Goal: Find specific fact: Find specific fact

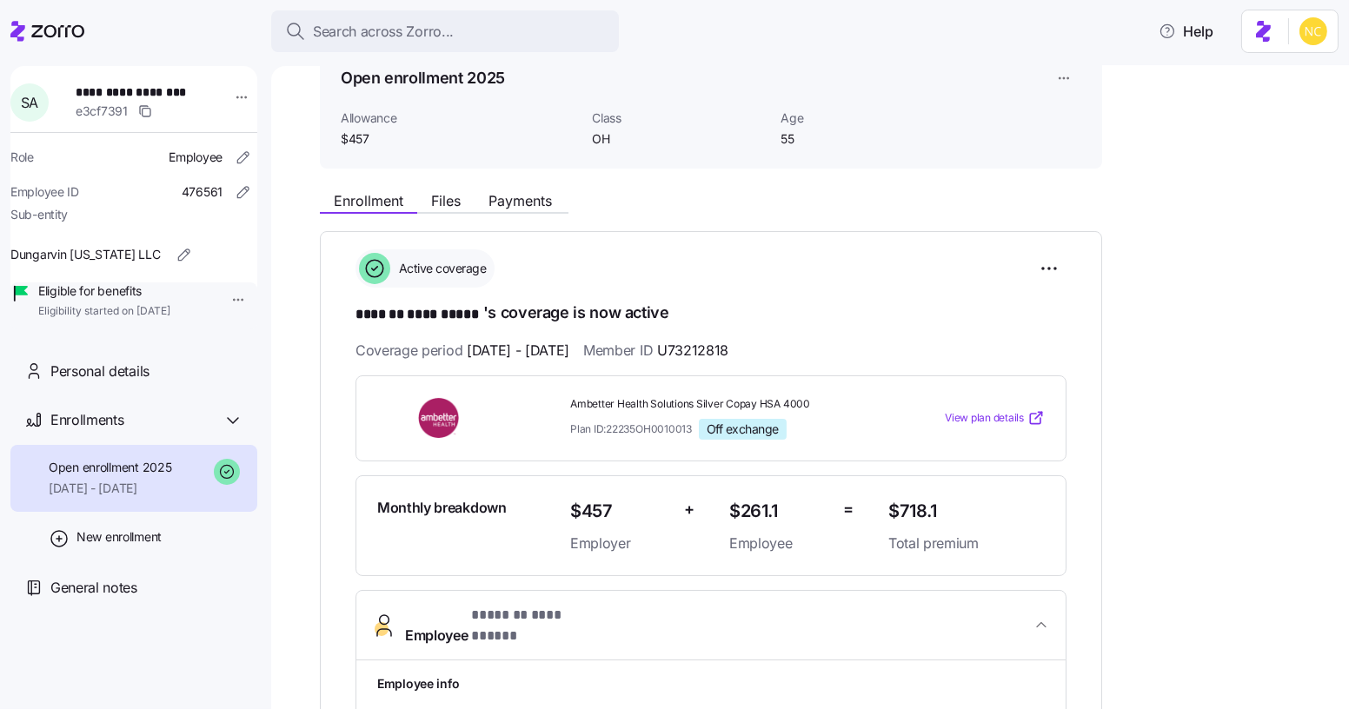
scroll to position [196, 0]
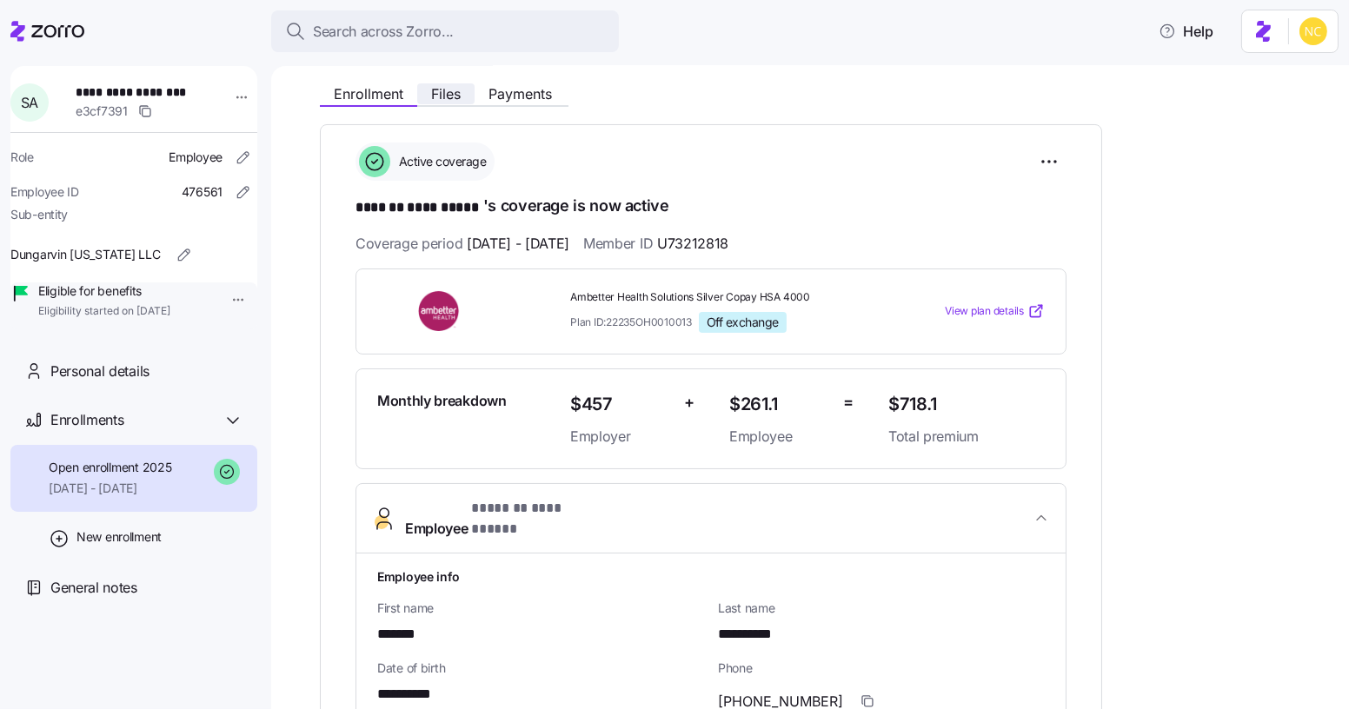
click at [451, 87] on span "Files" at bounding box center [446, 94] width 30 height 14
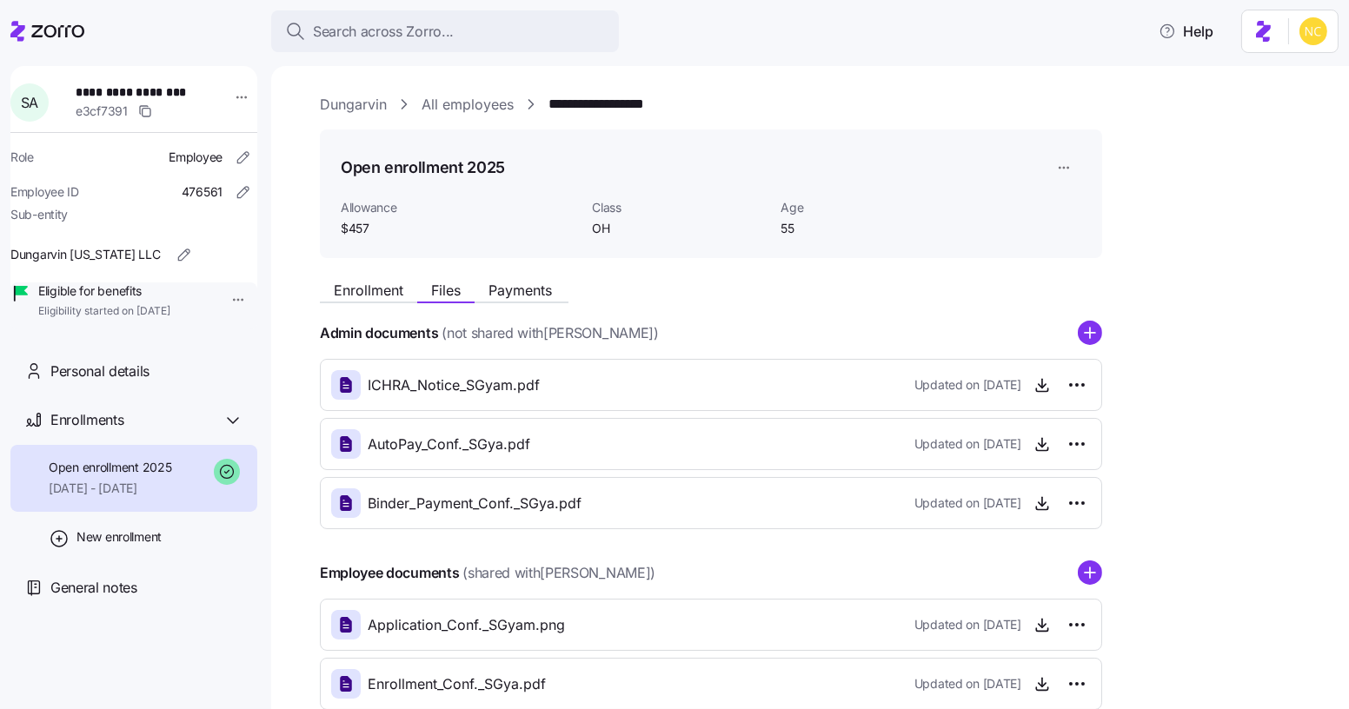
scroll to position [101, 0]
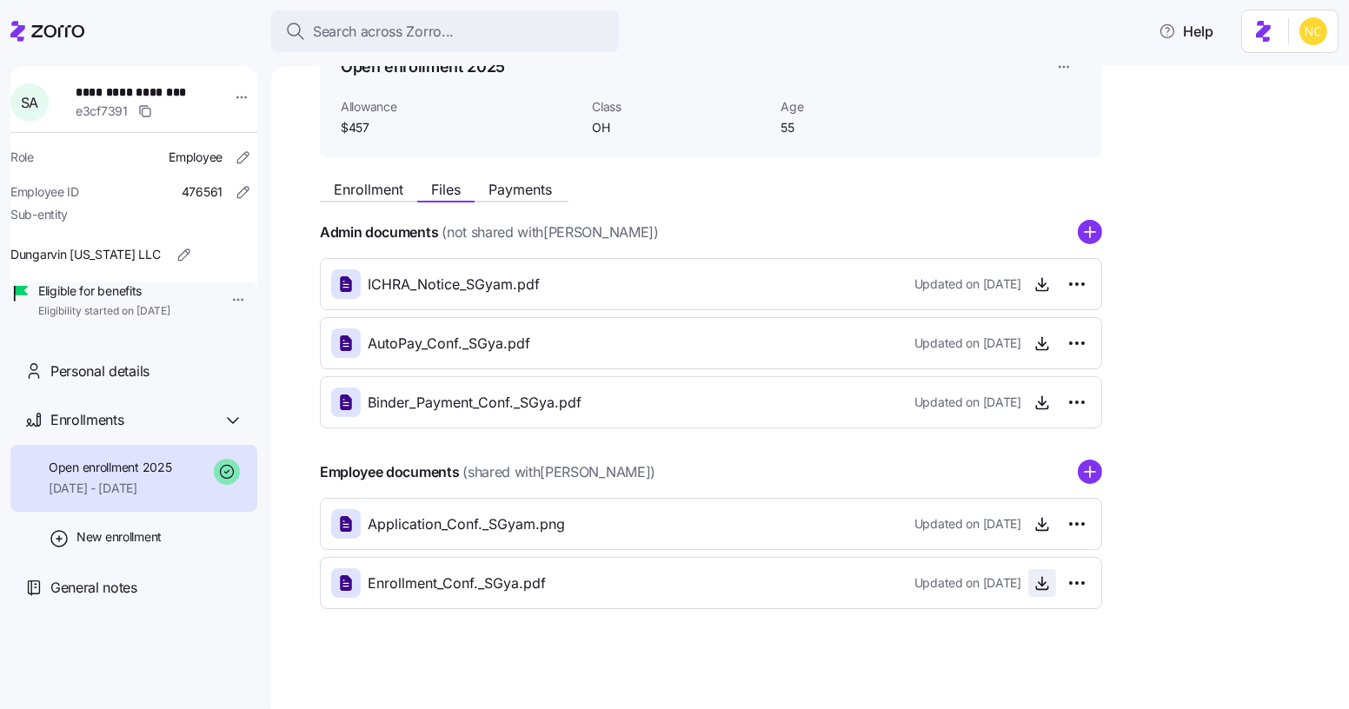
click at [1039, 570] on span "button" at bounding box center [1042, 583] width 26 height 26
click at [1037, 576] on icon "button" at bounding box center [1042, 583] width 17 height 17
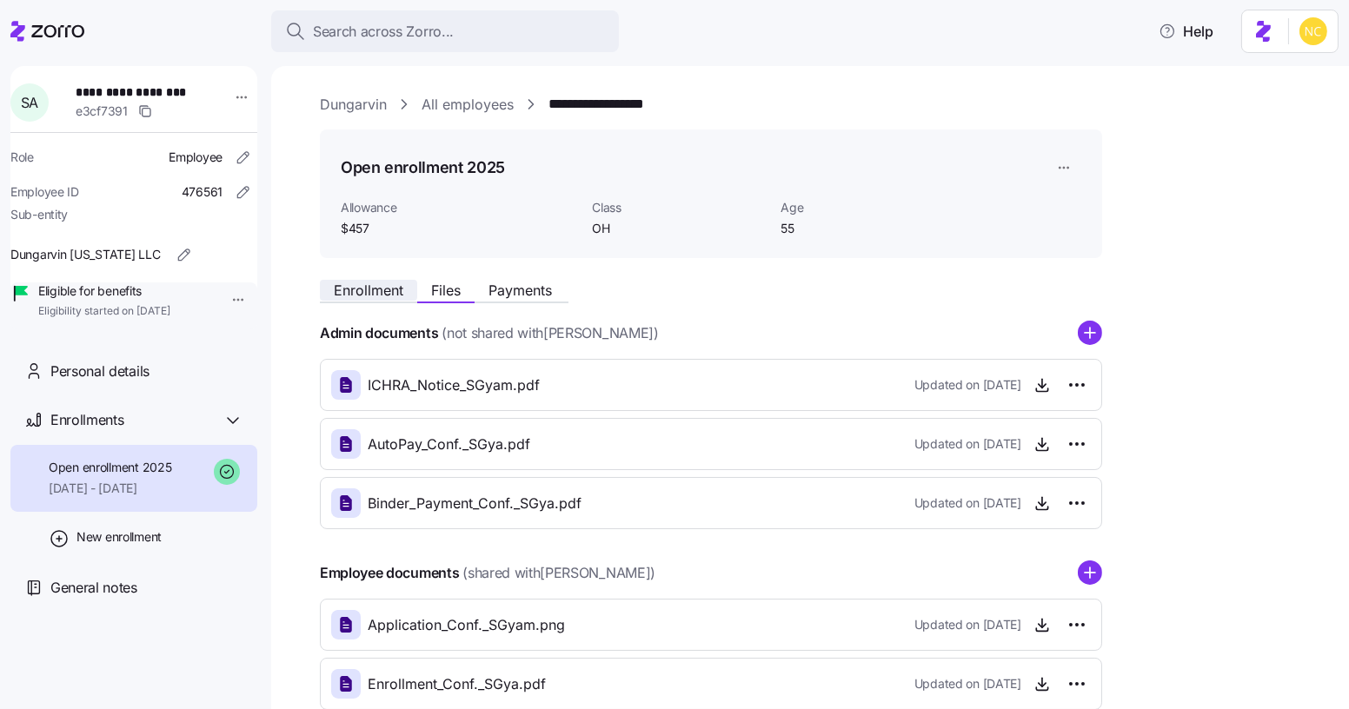
click at [363, 300] on button "Enrollment" at bounding box center [368, 290] width 97 height 21
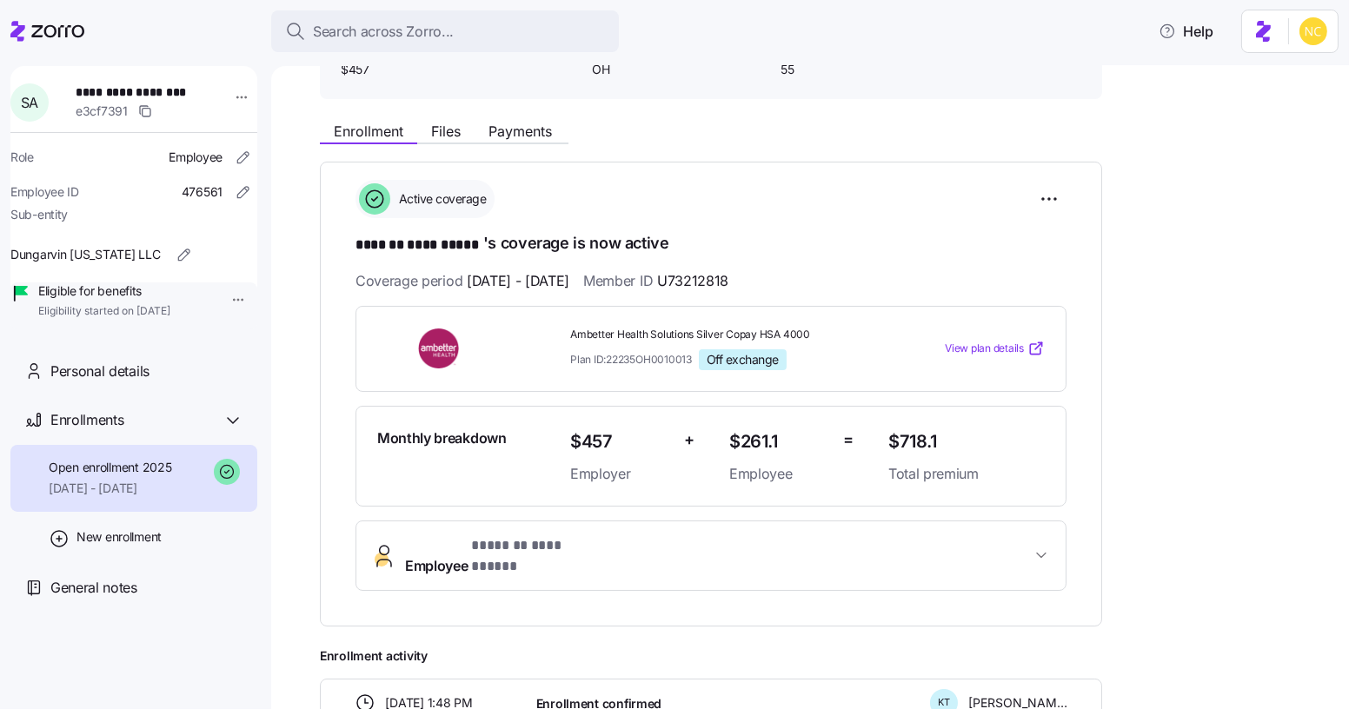
click at [519, 542] on span "**********" at bounding box center [538, 547] width 134 height 22
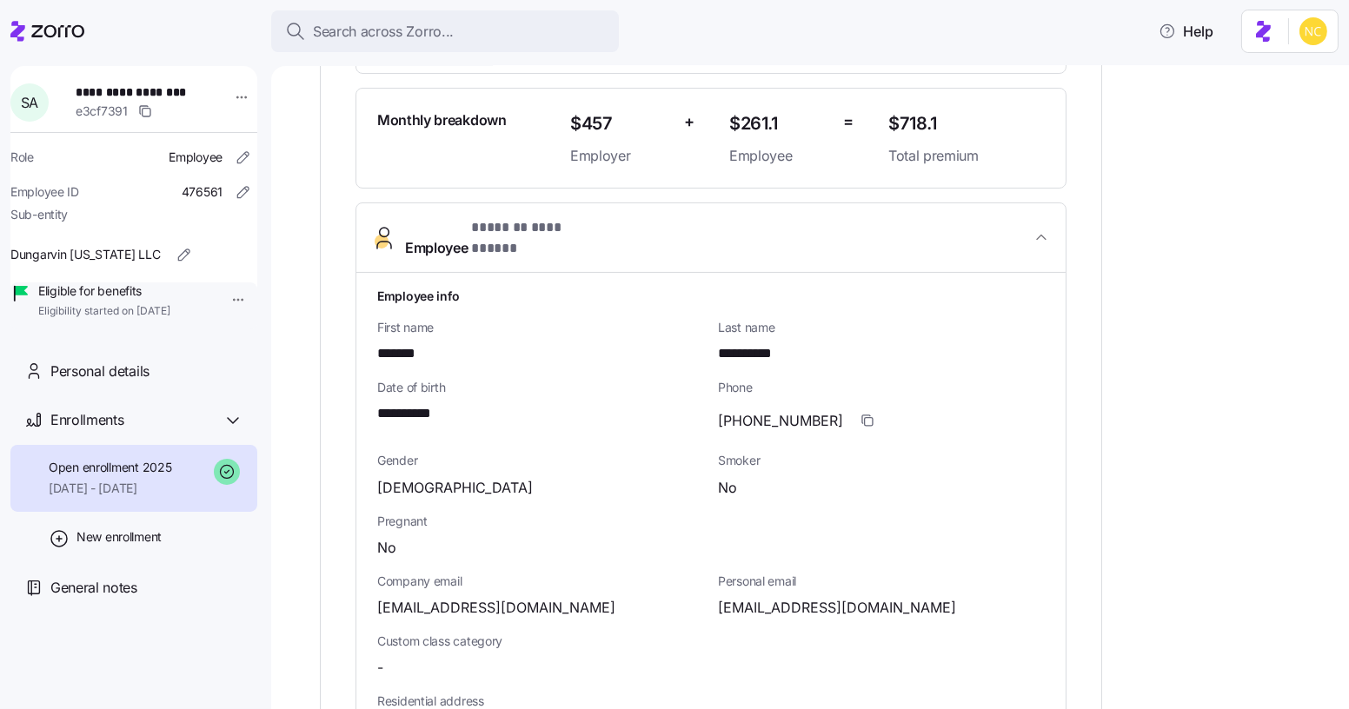
scroll to position [478, 0]
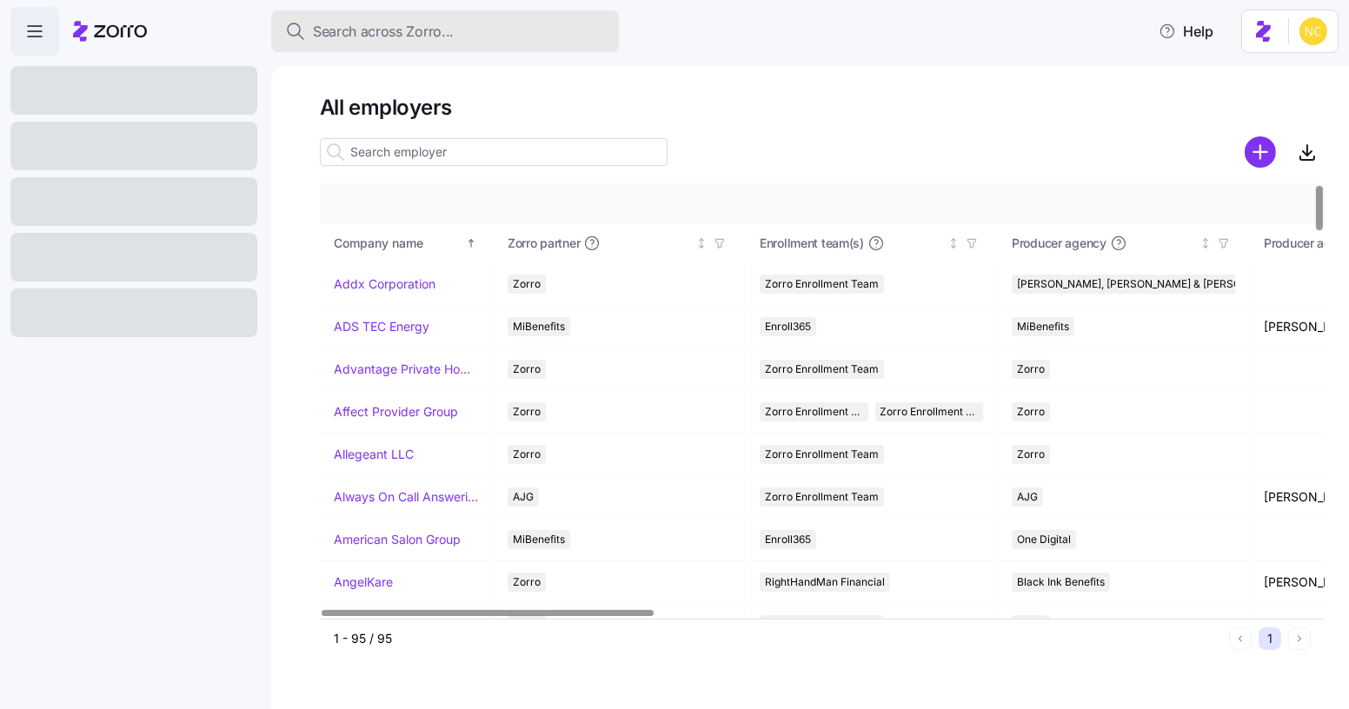
click at [493, 31] on div "Search across Zorro..." at bounding box center [445, 32] width 320 height 22
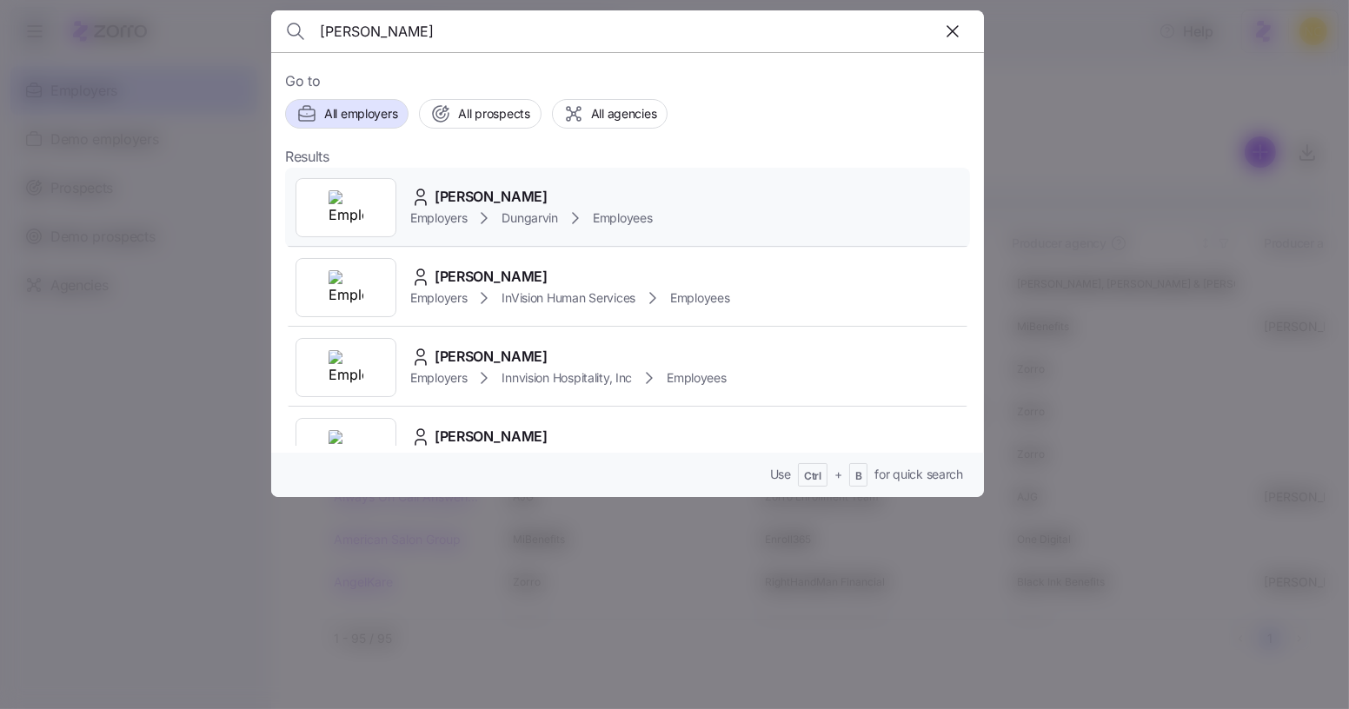
type input "stanley adu"
click at [591, 196] on div "[PERSON_NAME]" at bounding box center [531, 197] width 242 height 22
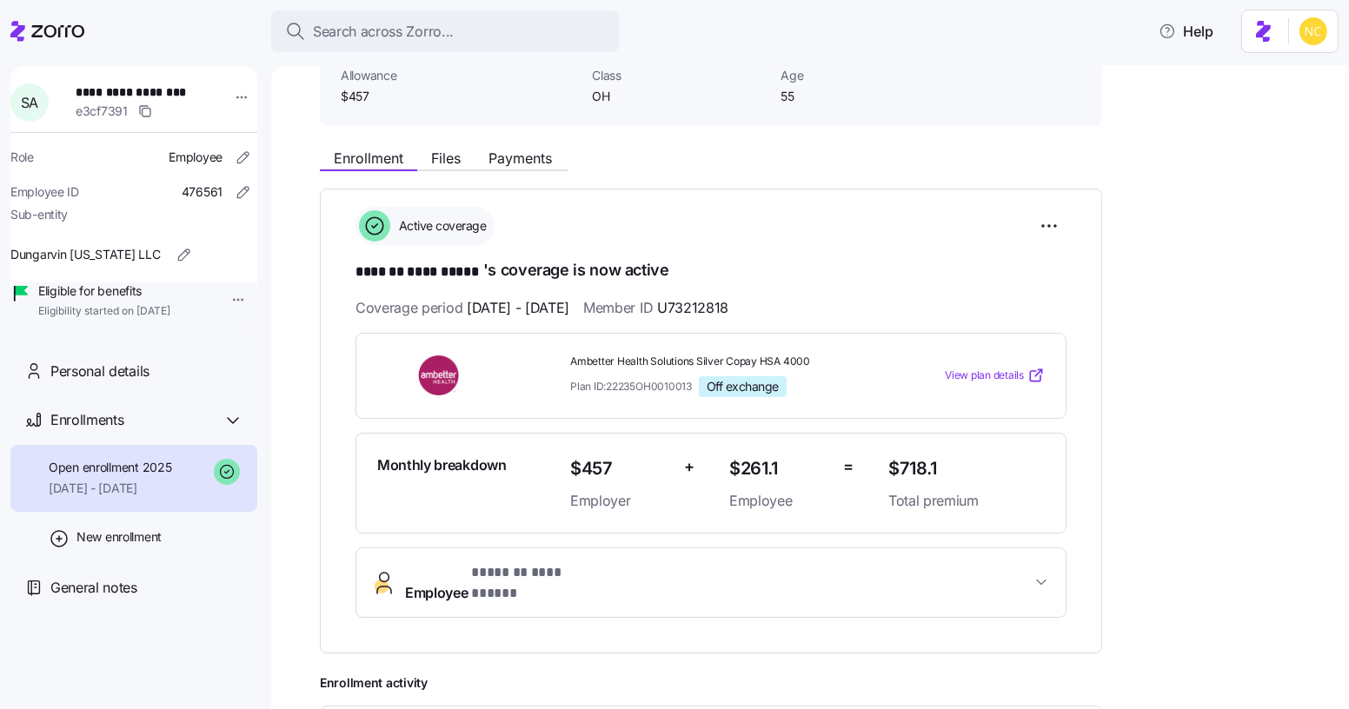
scroll to position [274, 0]
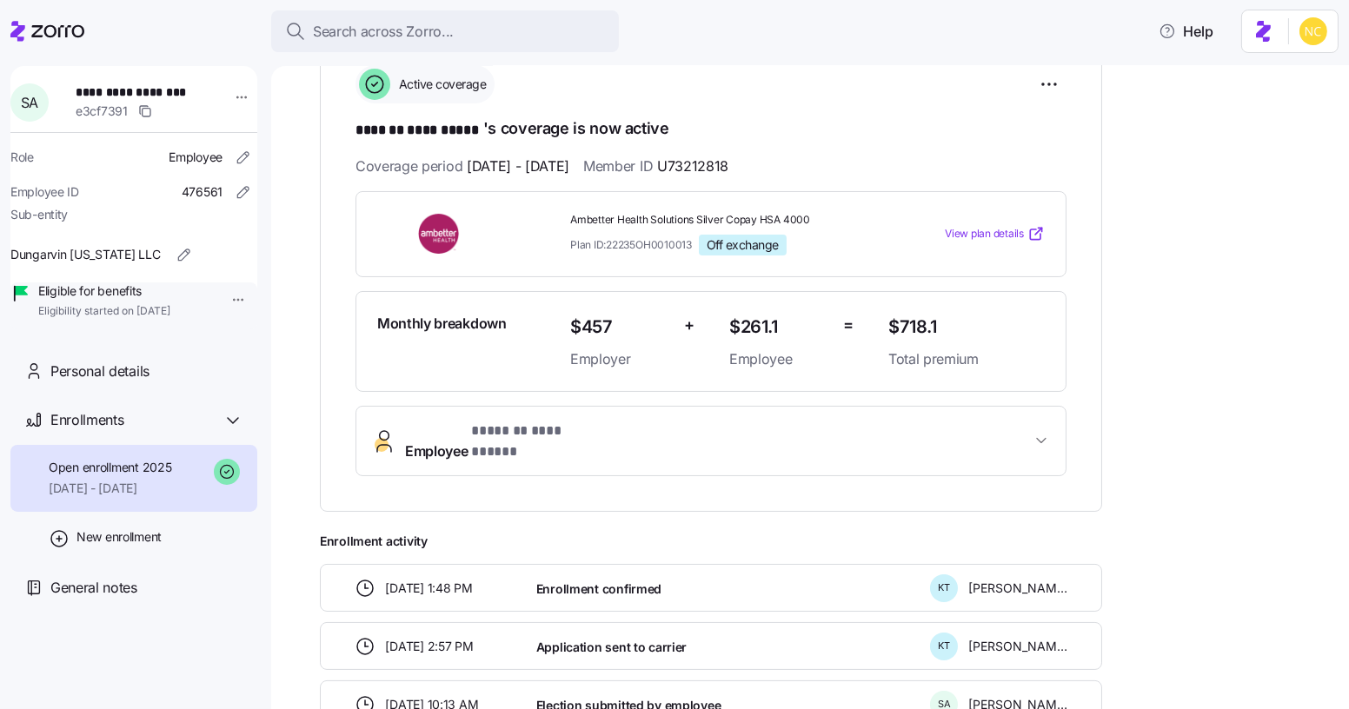
click at [520, 435] on span "**********" at bounding box center [538, 432] width 134 height 22
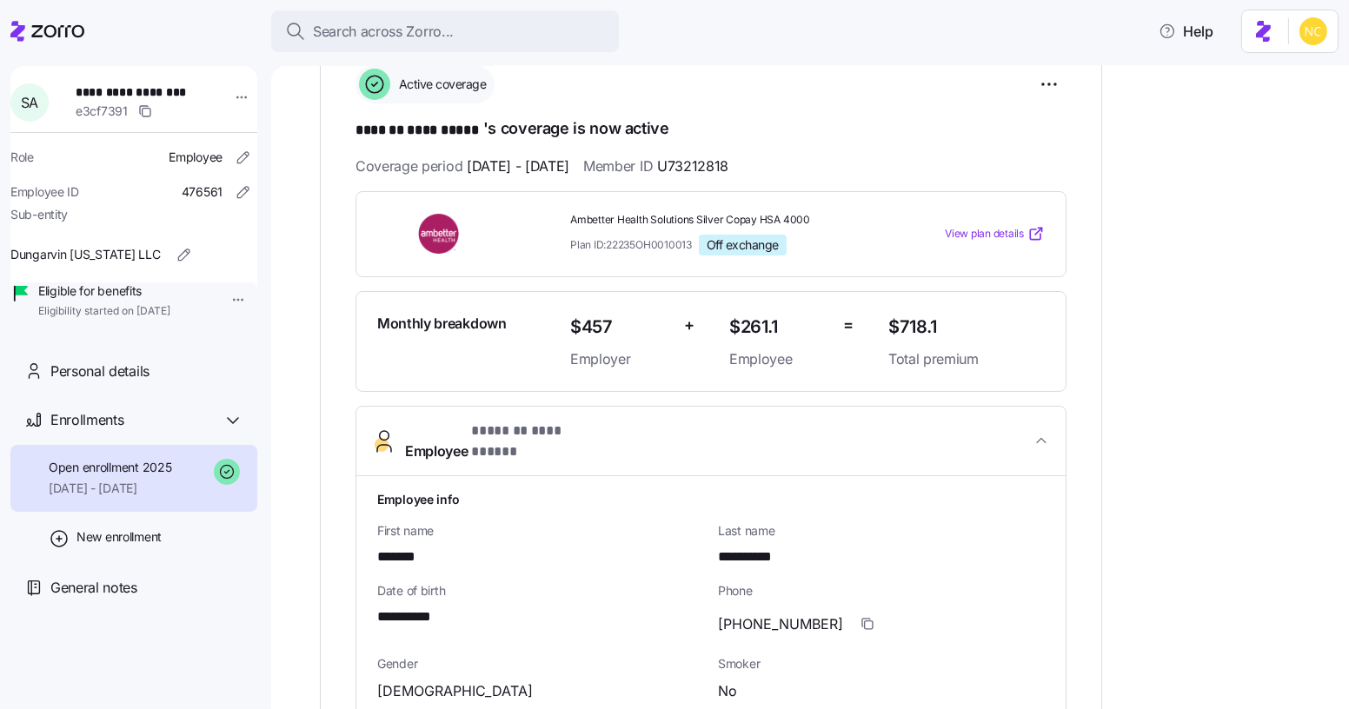
scroll to position [328, 0]
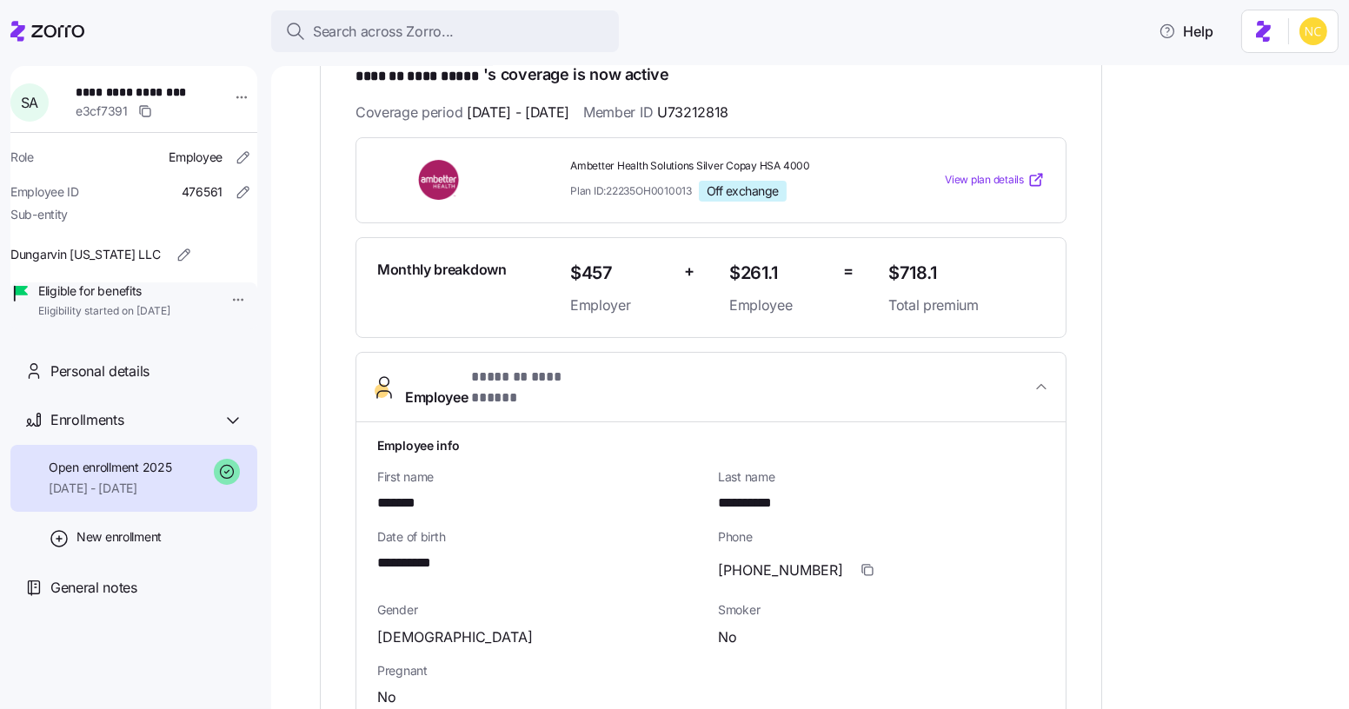
click at [574, 370] on span "**********" at bounding box center [538, 378] width 134 height 22
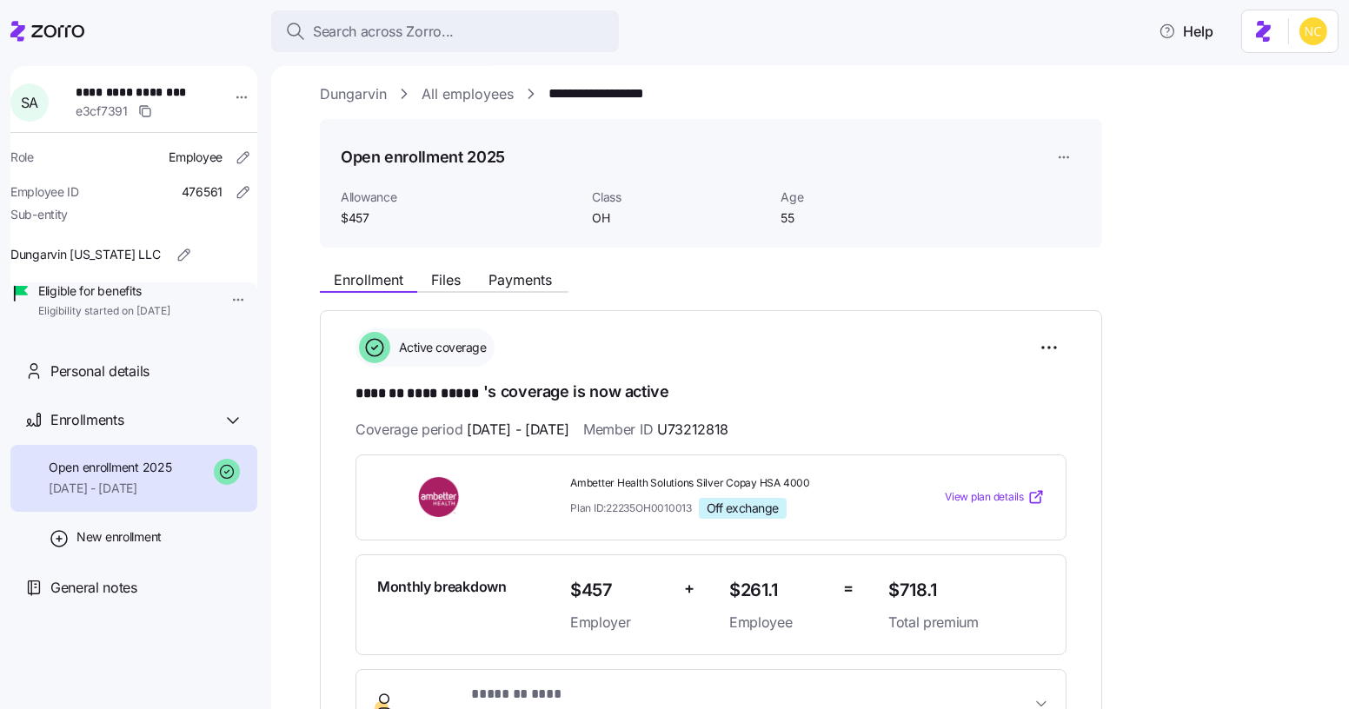
scroll to position [3, 0]
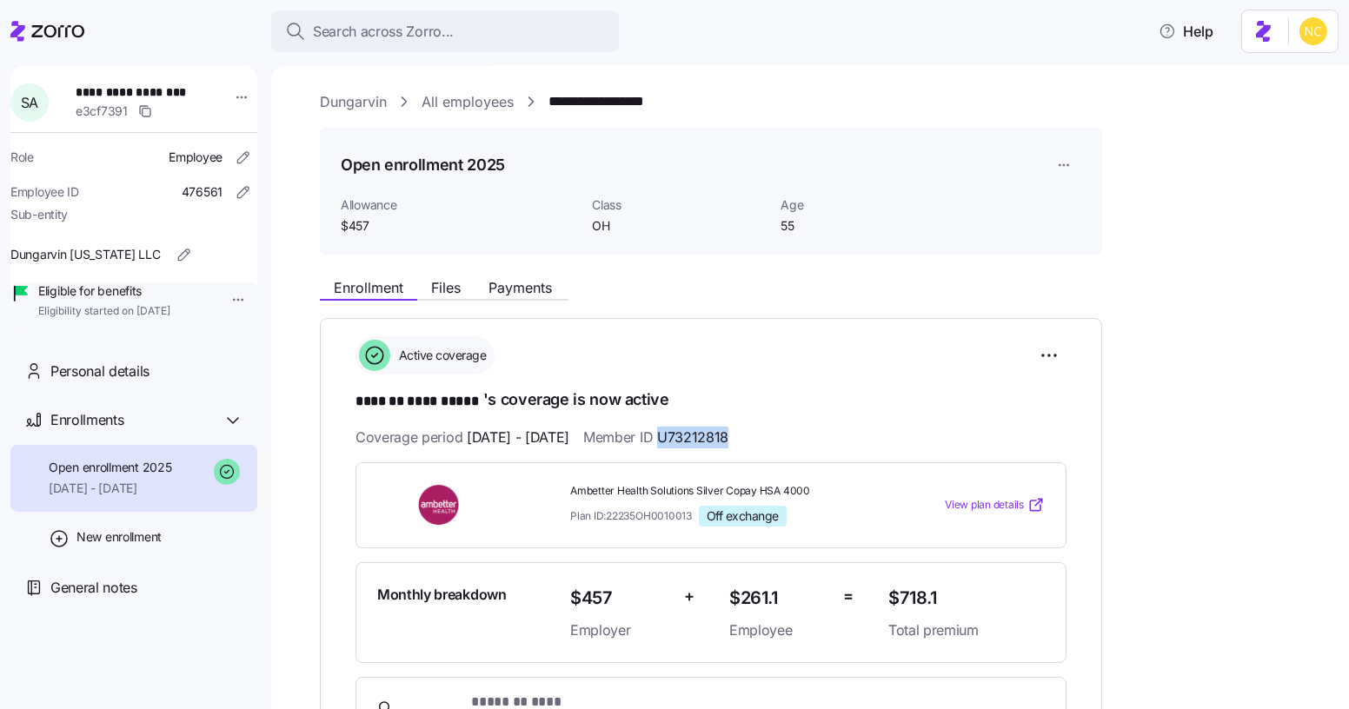
drag, startPoint x: 709, startPoint y: 438, endPoint x: 797, endPoint y: 436, distance: 88.7
click at [797, 436] on div "Coverage period 09/01/2025 - 12/31/2025 Member ID U73212818" at bounding box center [711, 438] width 711 height 22
copy span "U73212818"
